Goal: Information Seeking & Learning: Learn about a topic

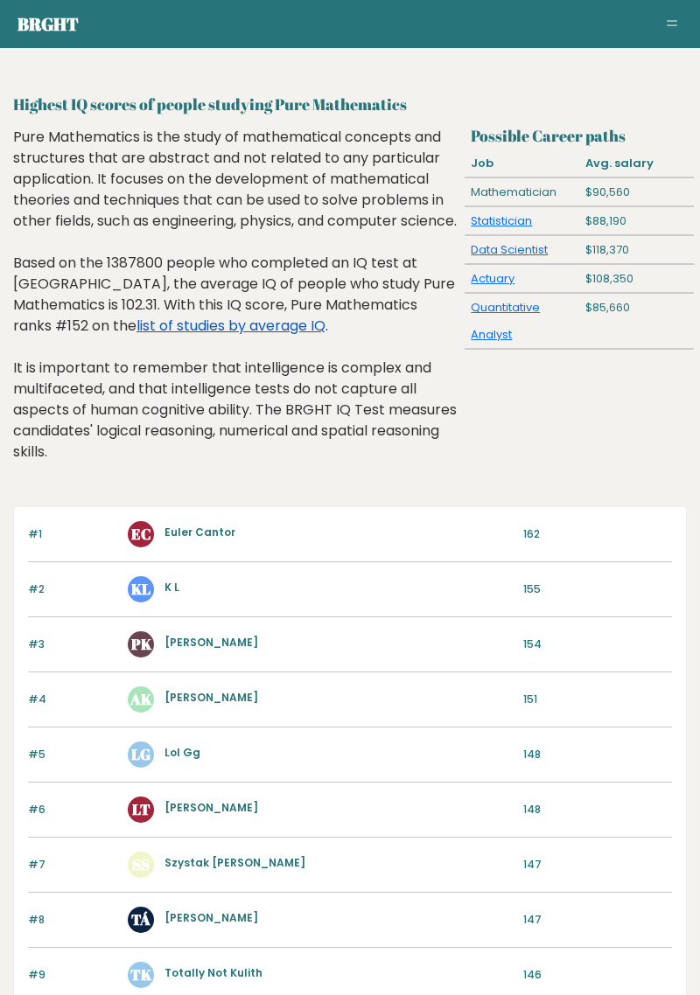
click at [136, 336] on link "list of studies by average IQ" at bounding box center [230, 326] width 189 height 20
